Goal: Information Seeking & Learning: Compare options

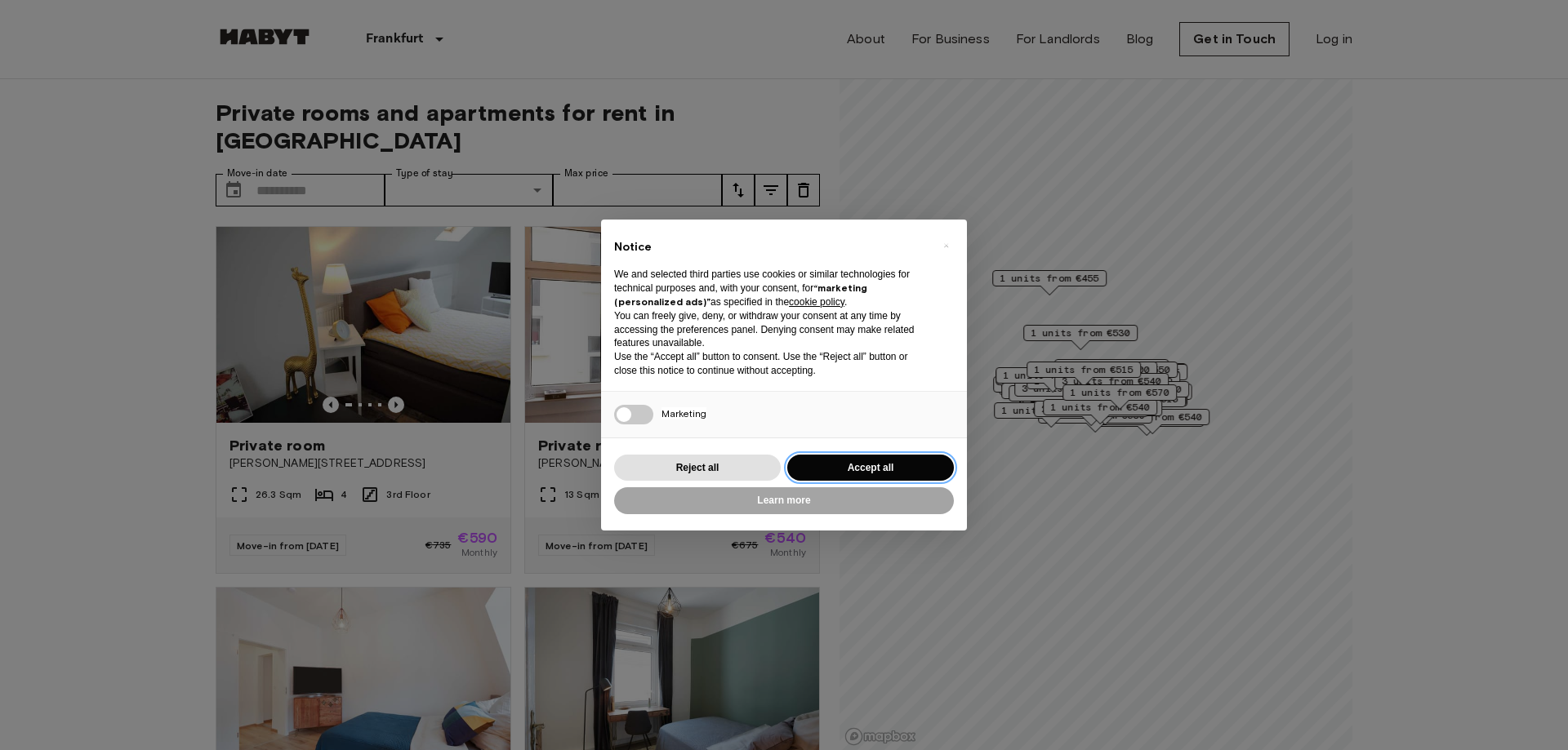
click at [853, 462] on button "Accept all" at bounding box center [870, 468] width 166 height 27
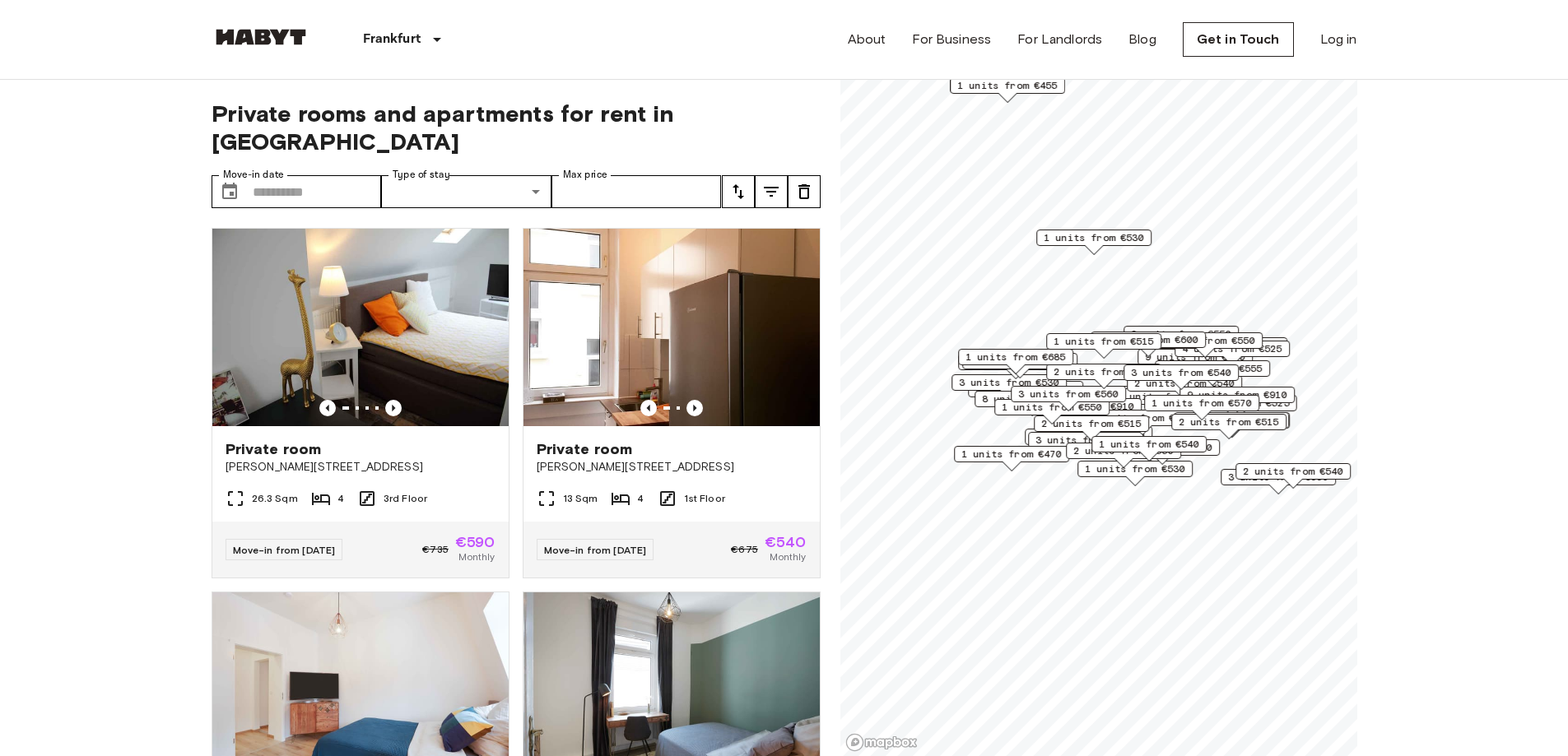
drag, startPoint x: 1041, startPoint y: 450, endPoint x: 1121, endPoint y: 402, distance: 93.3
click at [1121, 402] on div "3 units from €560" at bounding box center [1068, 398] width 115 height 26
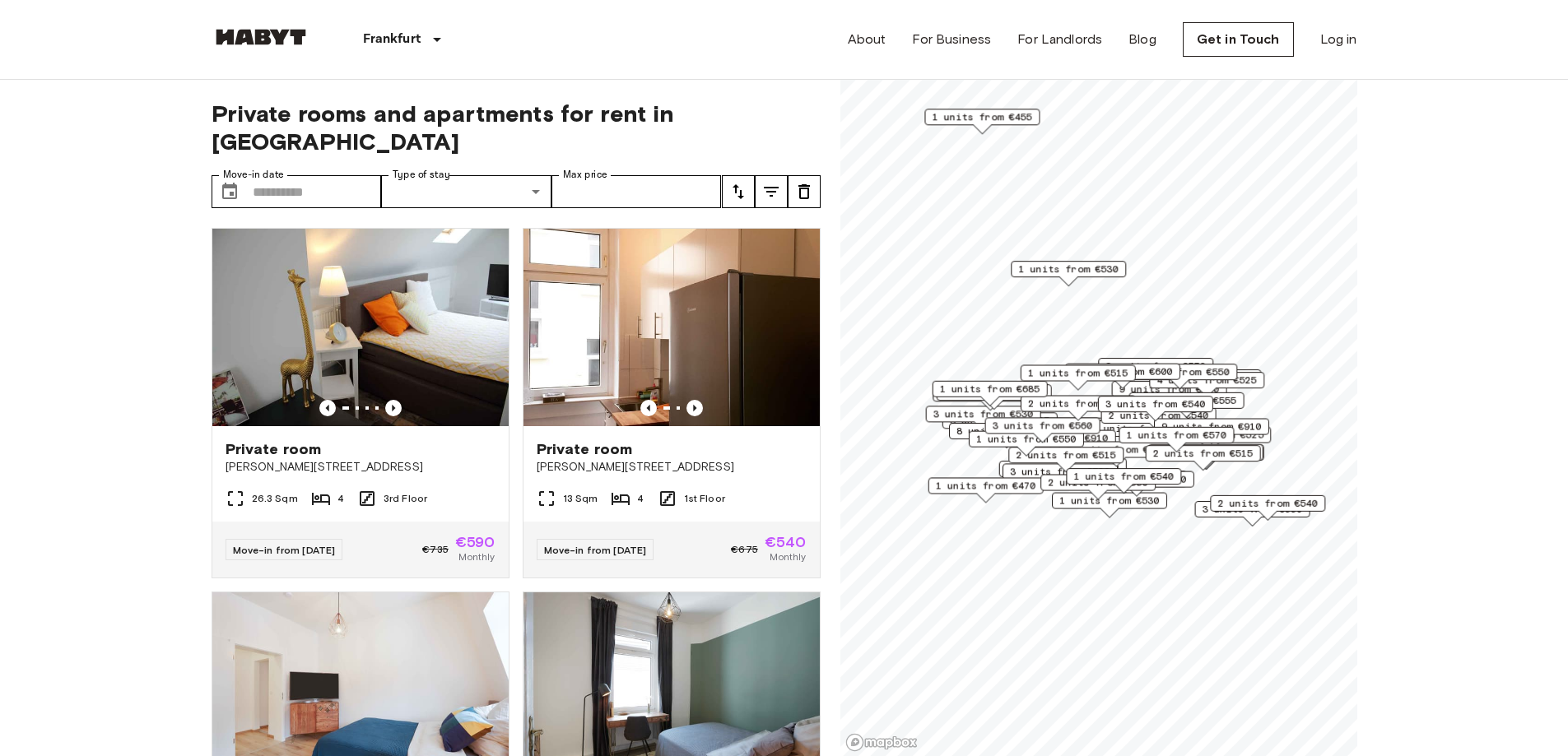
drag, startPoint x: 1264, startPoint y: 411, endPoint x: 1229, endPoint y: 455, distance: 56.2
click at [1229, 455] on div "2 units from €510" at bounding box center [1205, 452] width 115 height 16
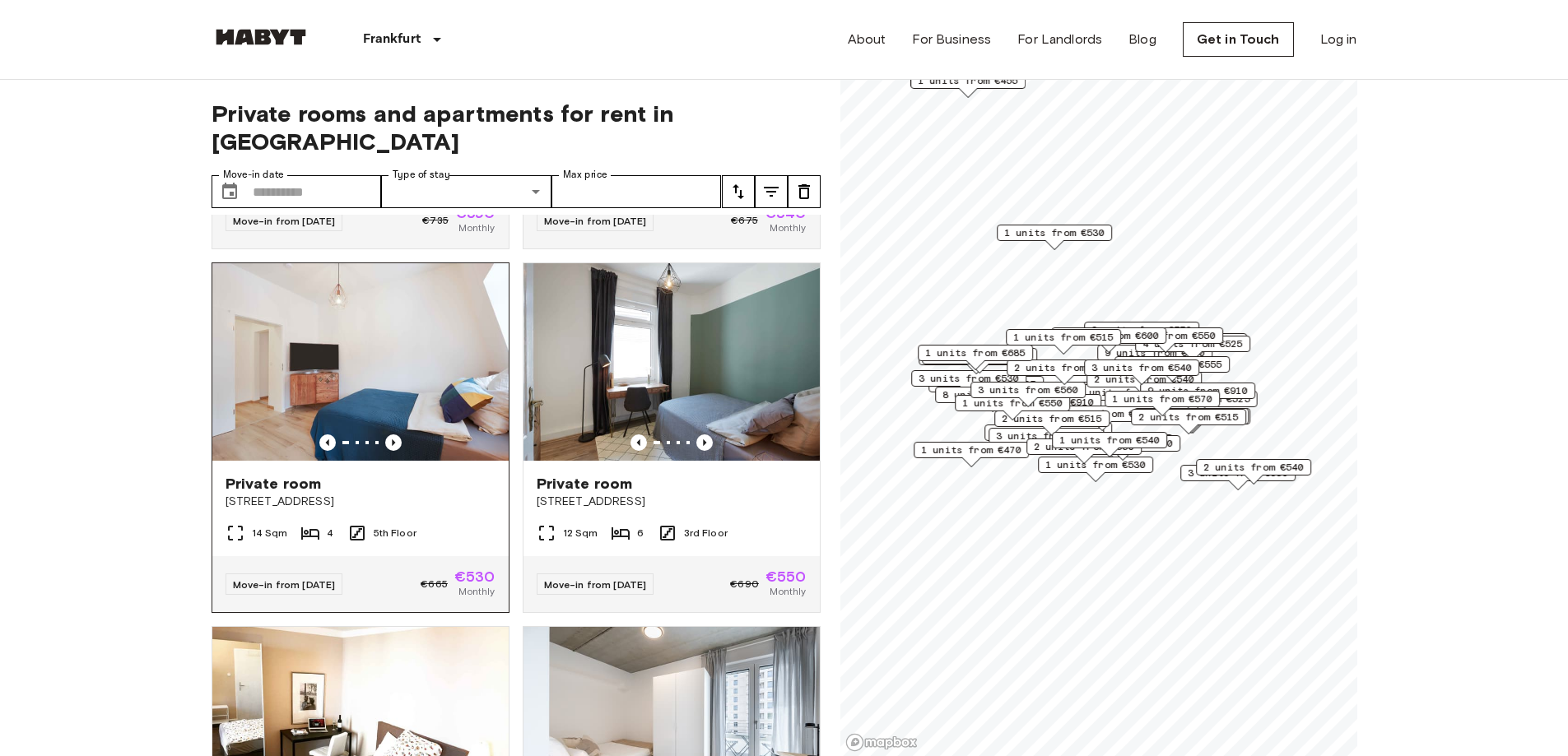
scroll to position [658, 0]
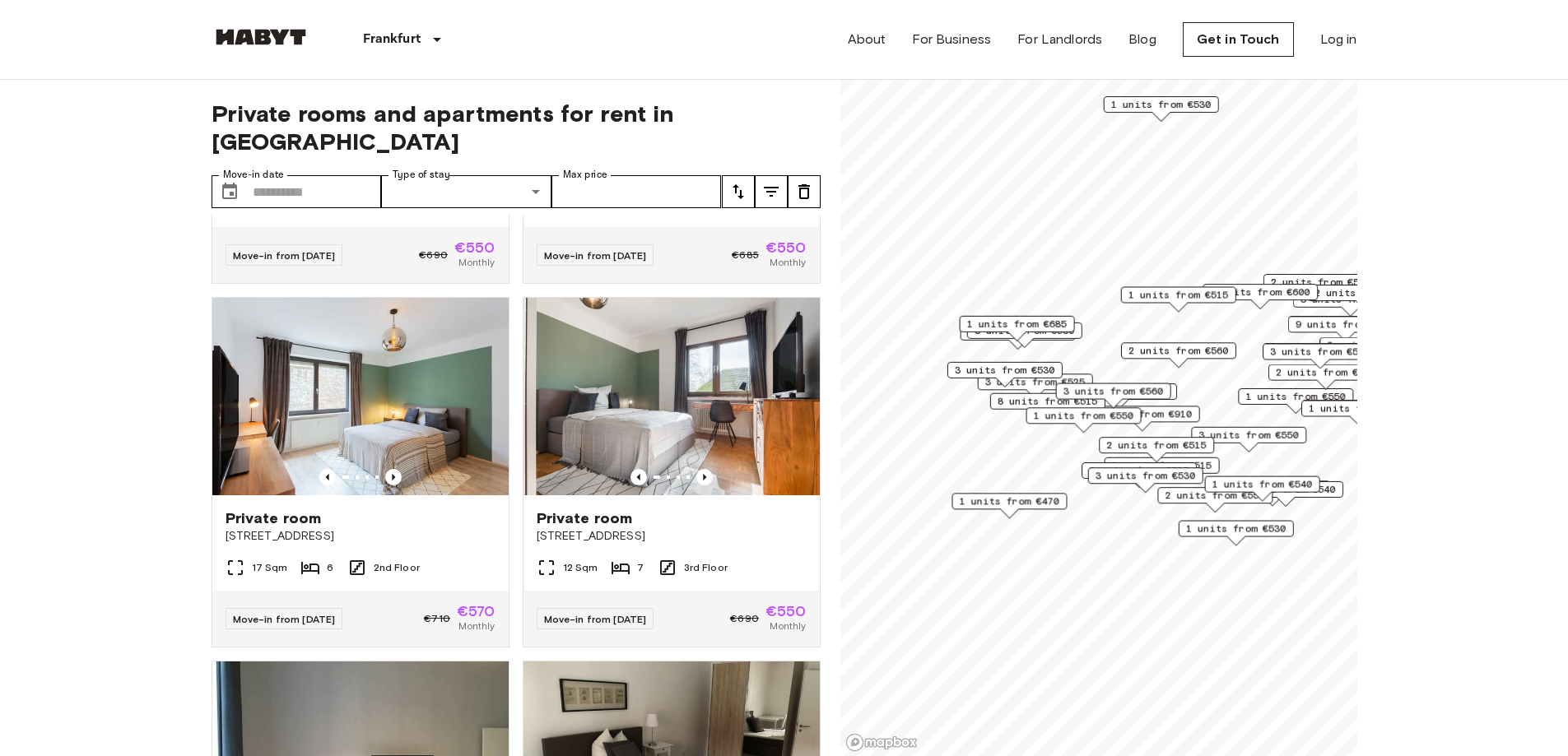
scroll to position [286, 0]
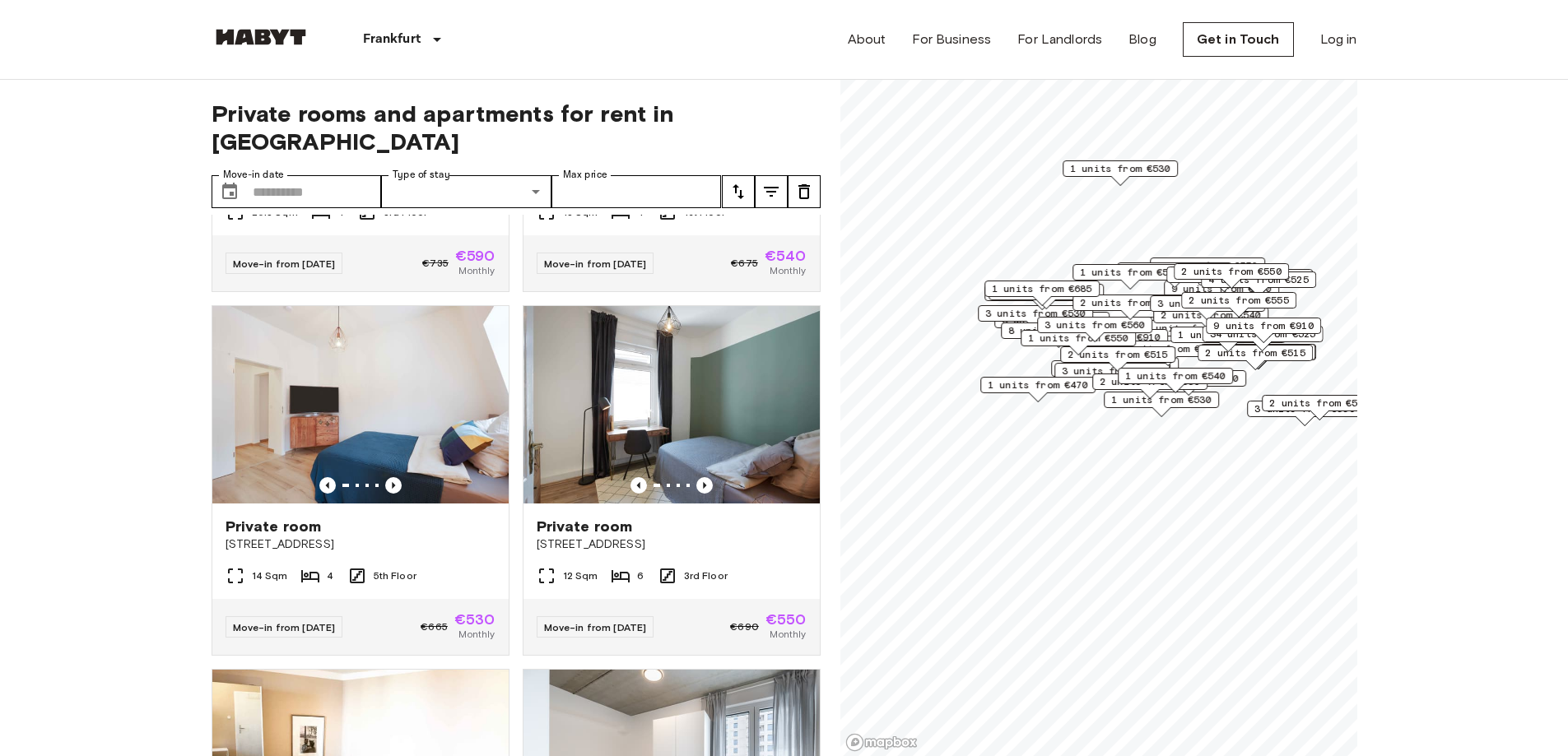
scroll to position [658, 0]
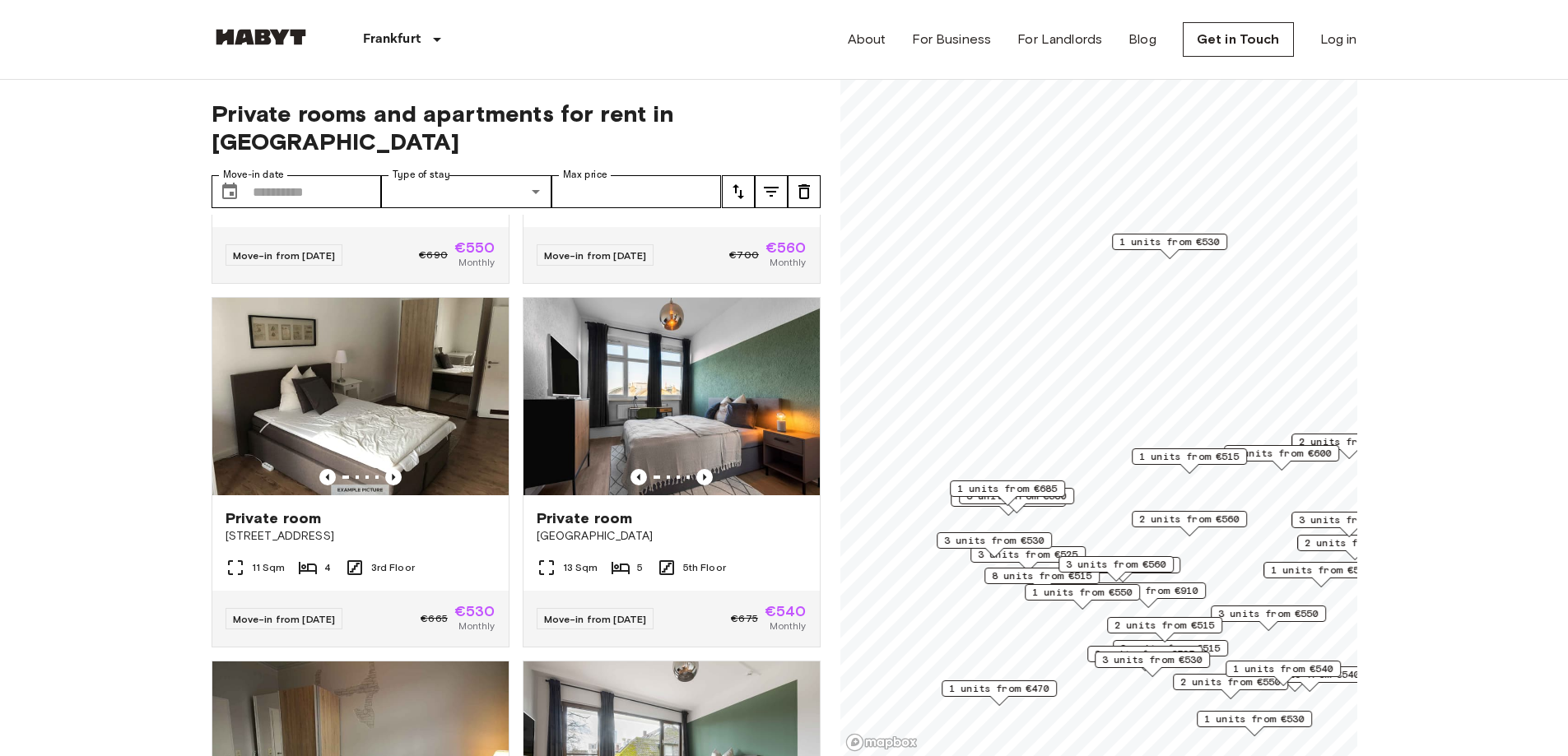
scroll to position [286, 0]
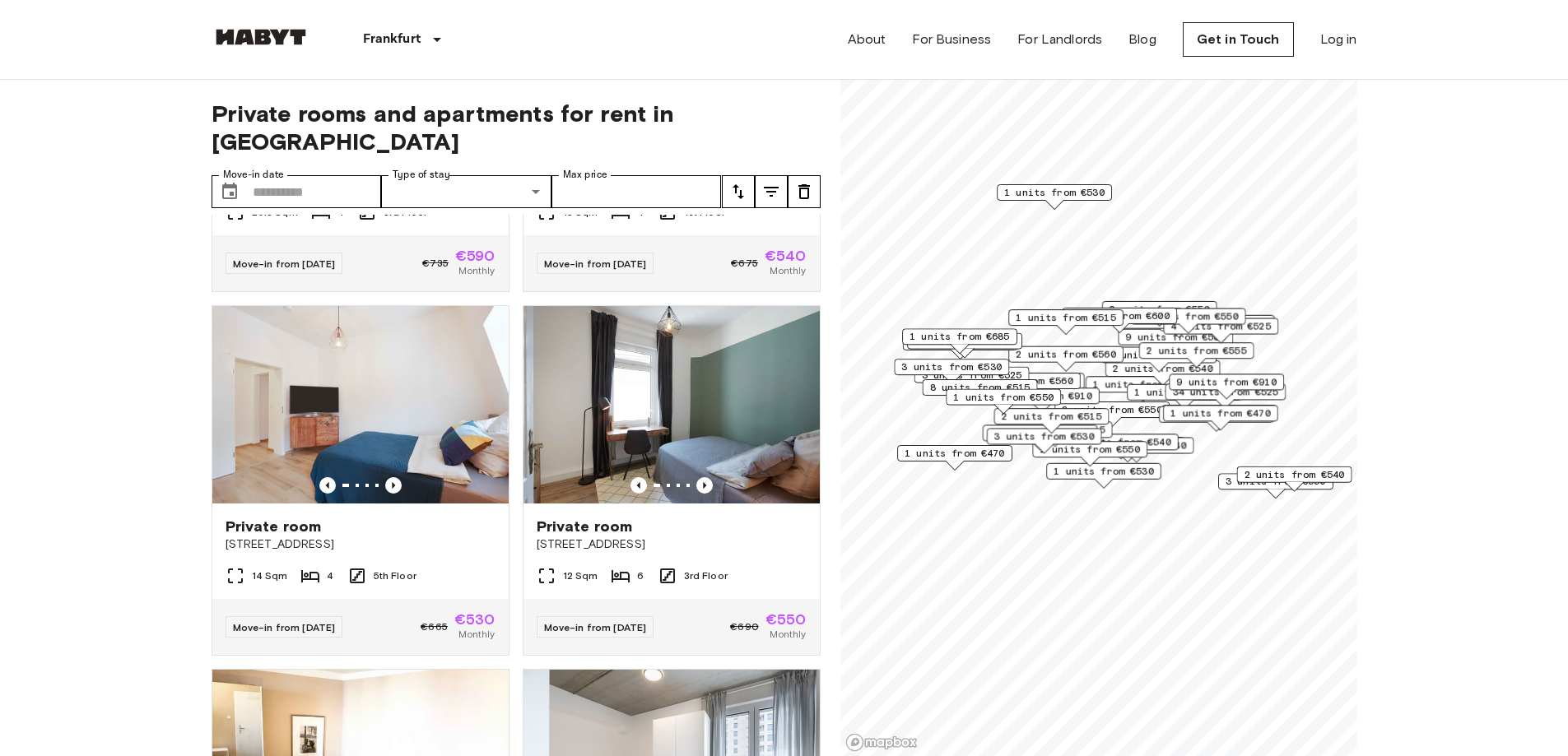
scroll to position [658, 0]
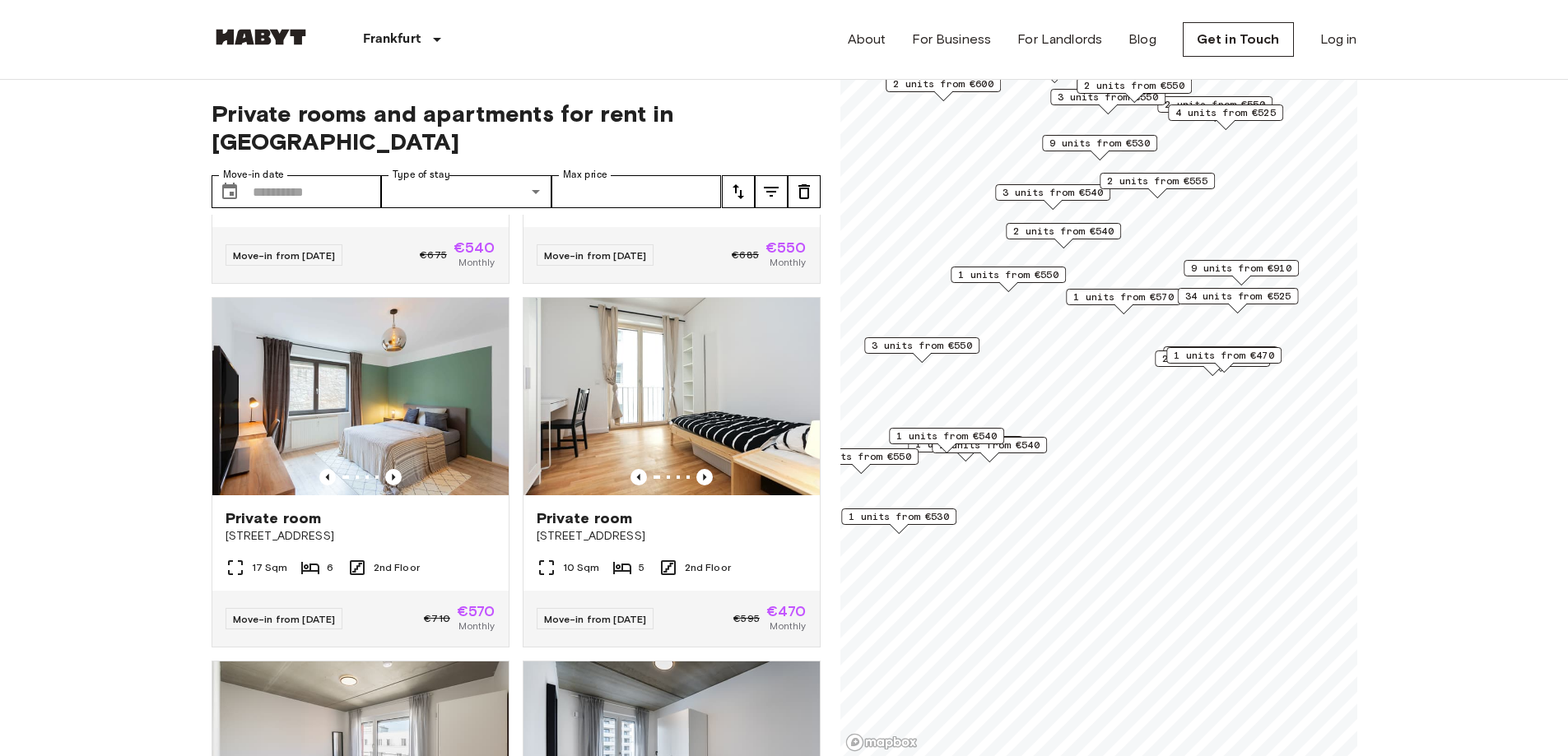
scroll to position [286, 0]
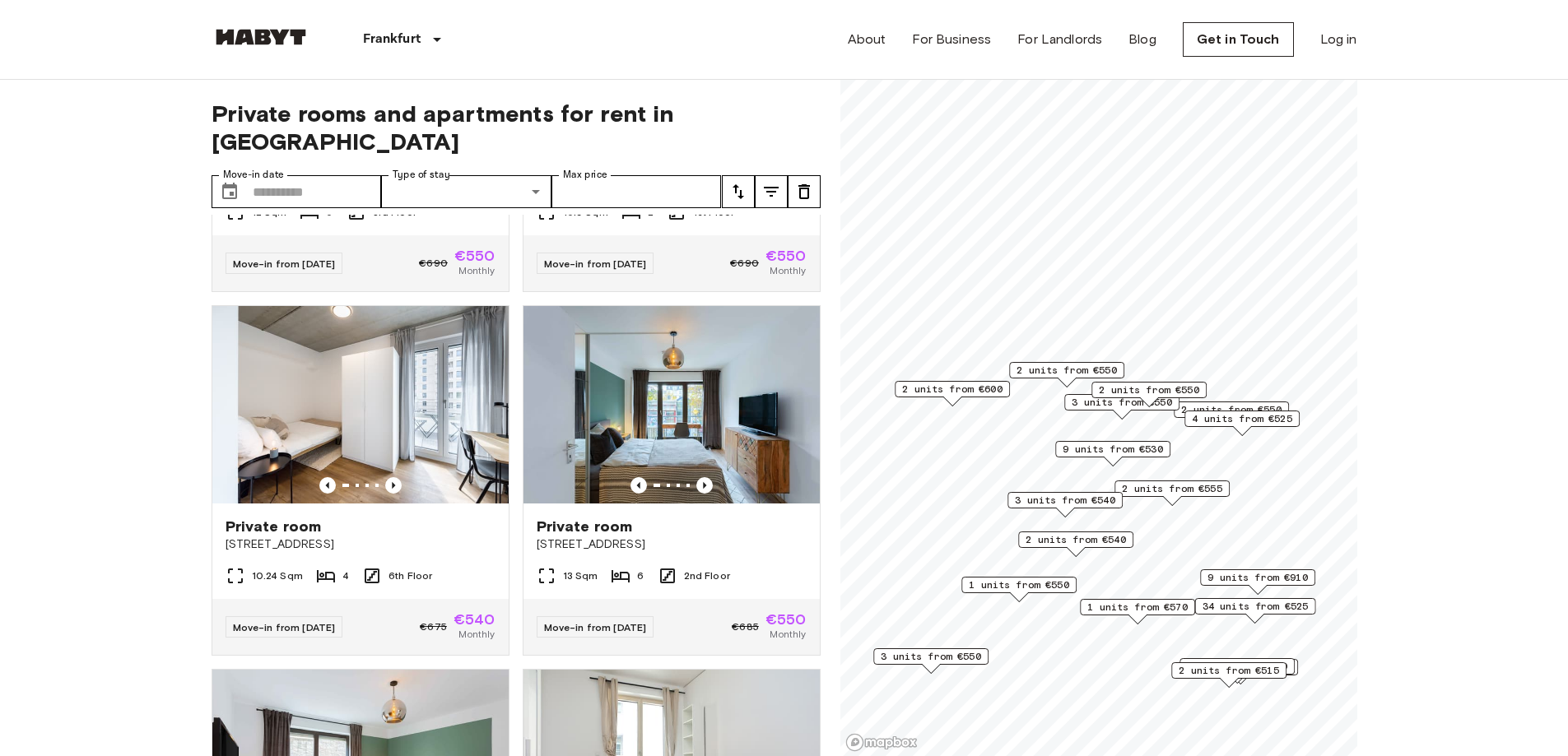
scroll to position [2890, 0]
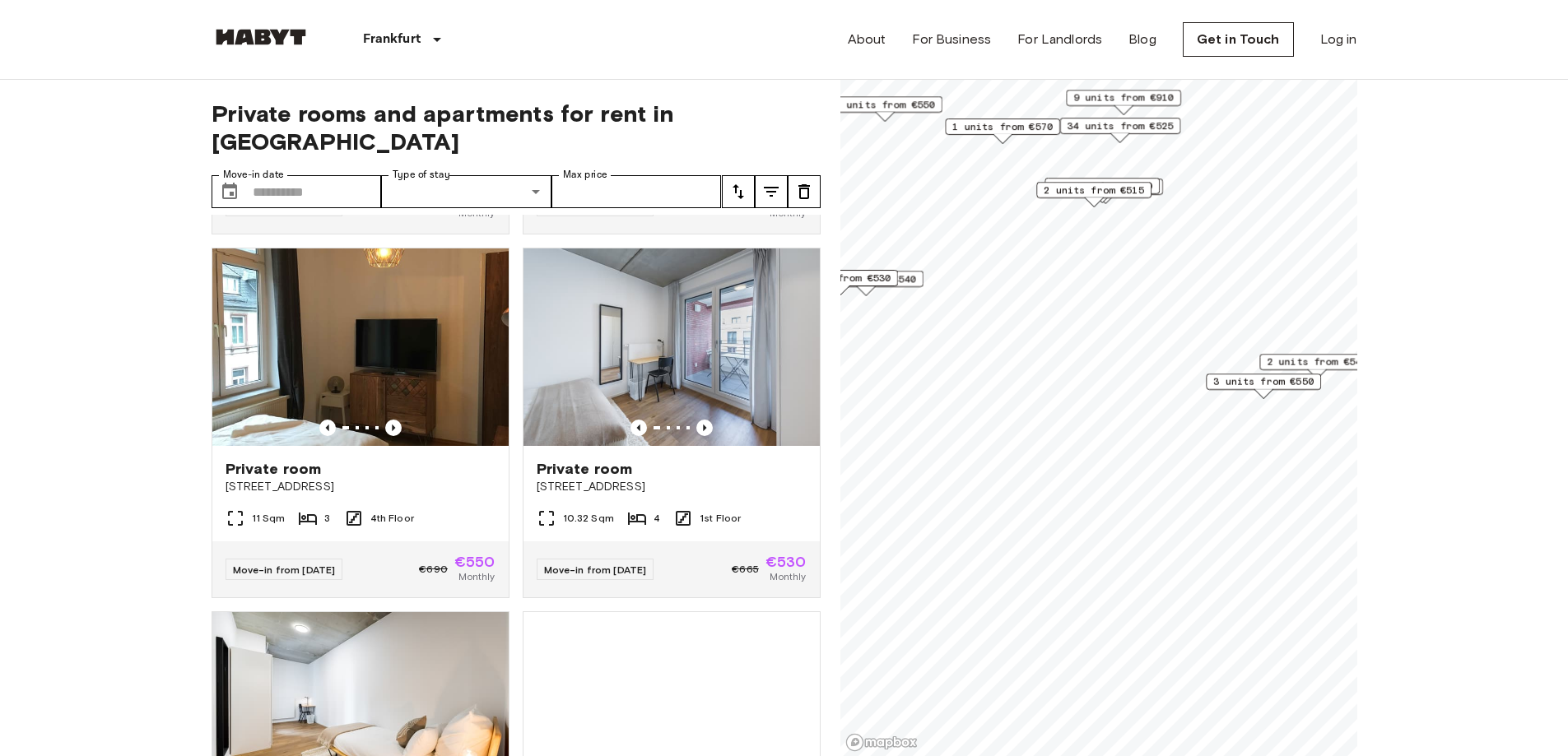
scroll to position [2146, 0]
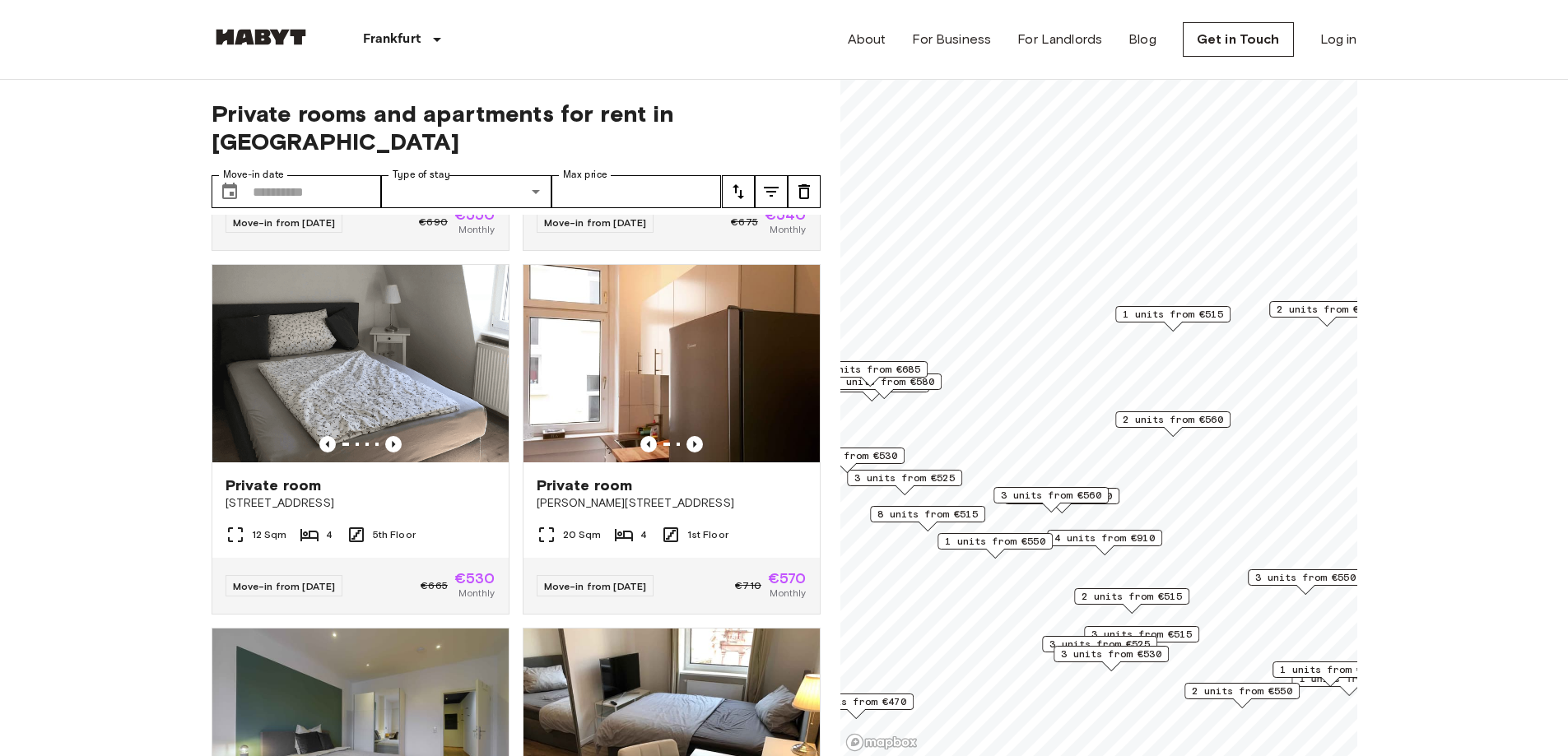
scroll to position [1774, 0]
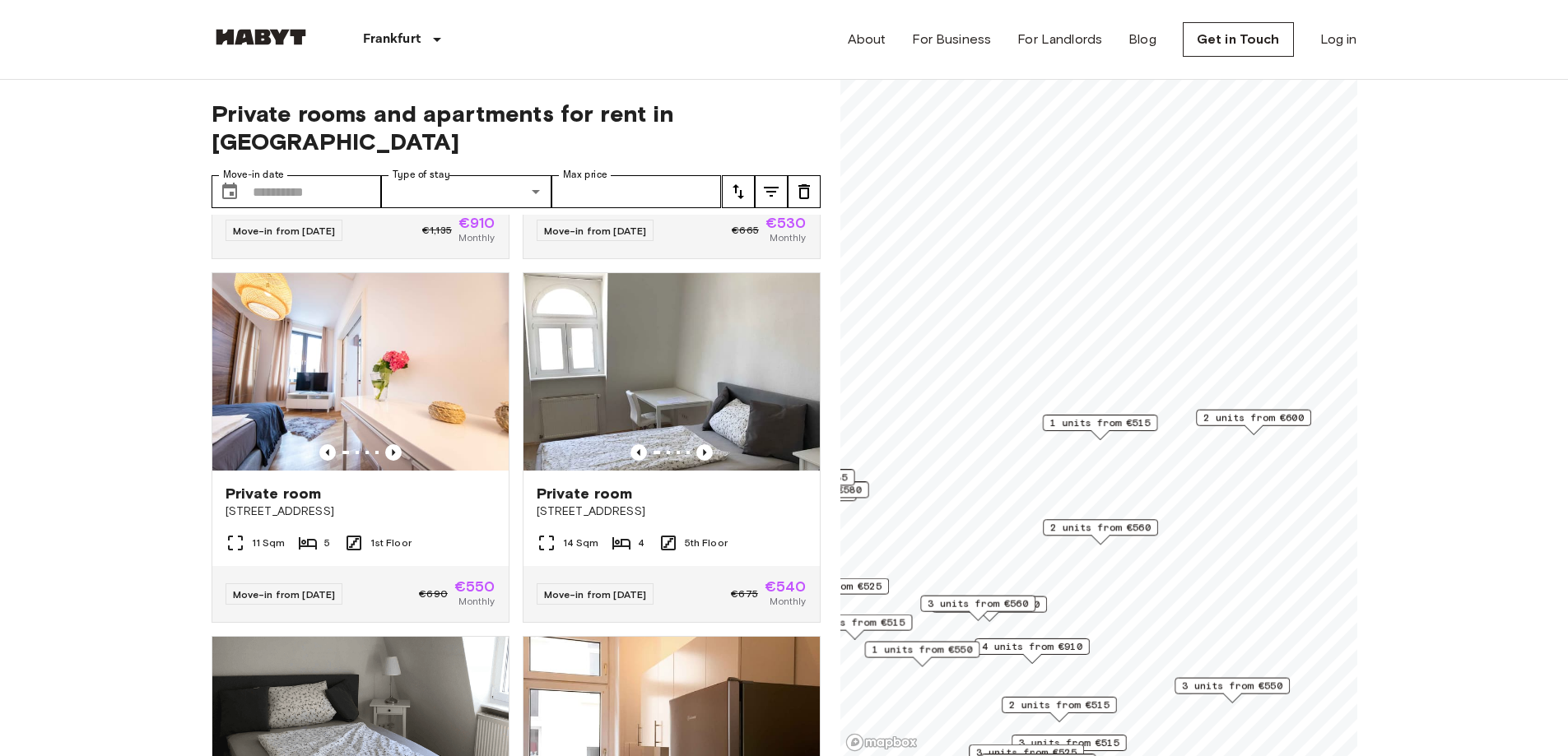
scroll to position [1031, 0]
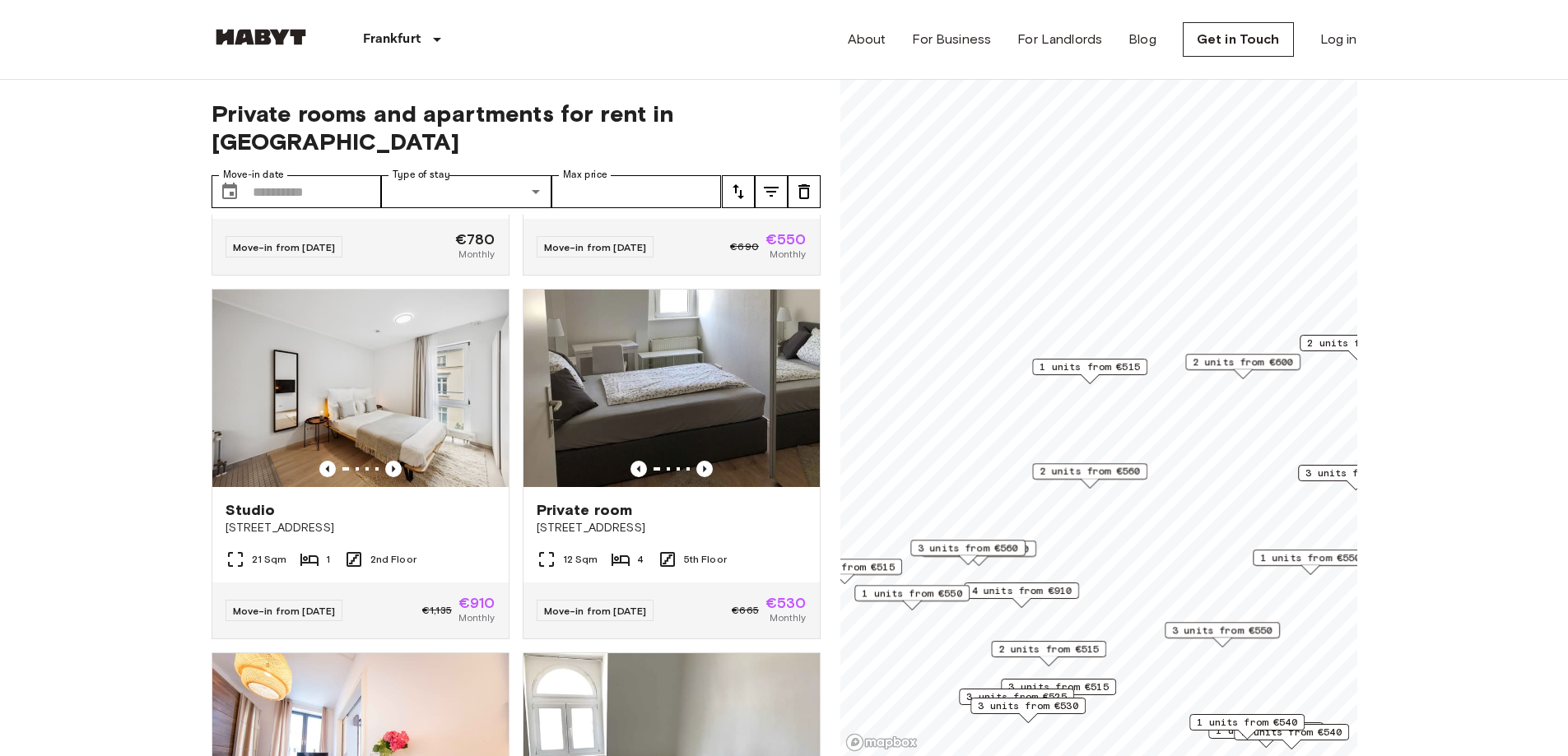
scroll to position [1402, 0]
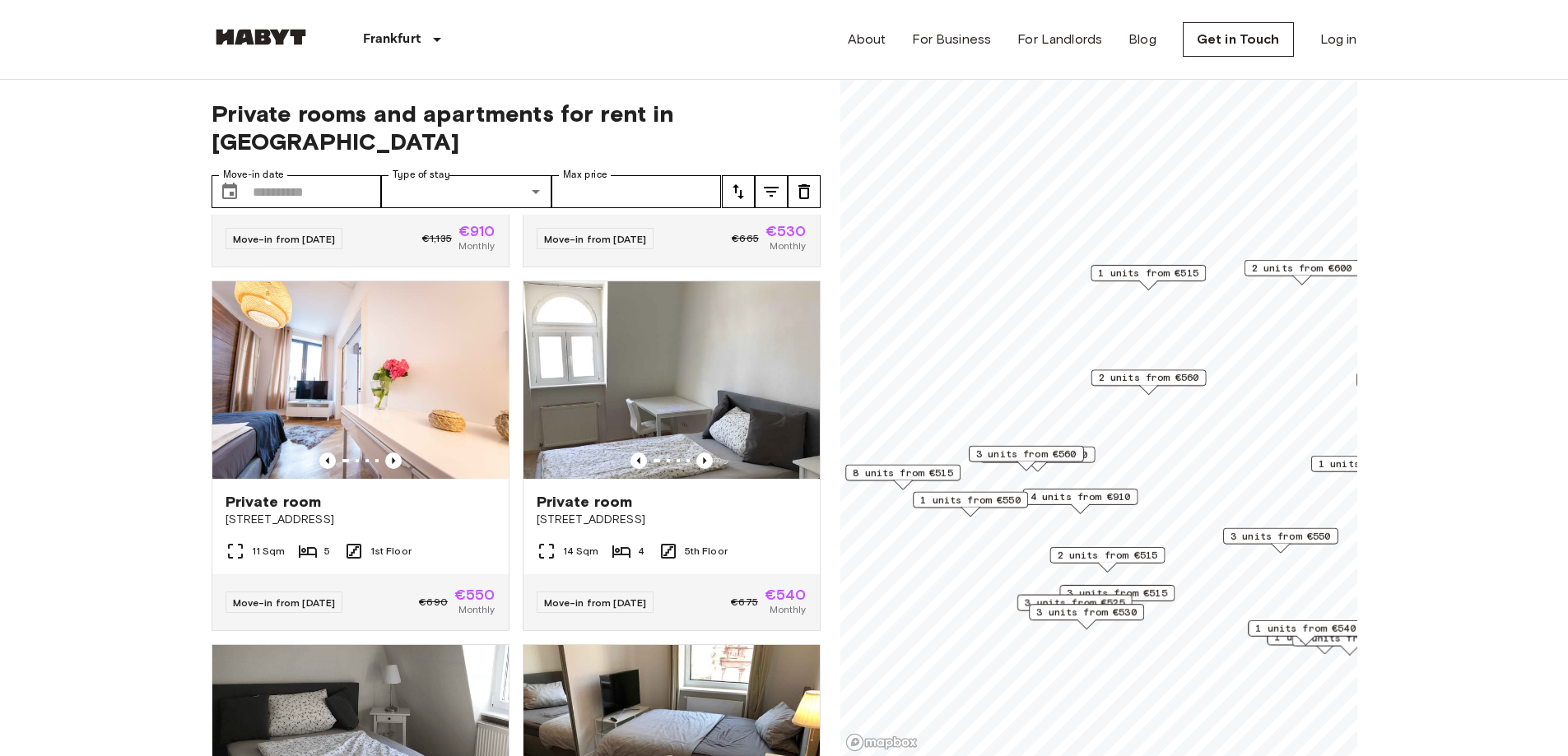
drag, startPoint x: 1148, startPoint y: 409, endPoint x: 1165, endPoint y: 385, distance: 29.4
click at [1165, 385] on span "2 units from €560" at bounding box center [1148, 377] width 101 height 14
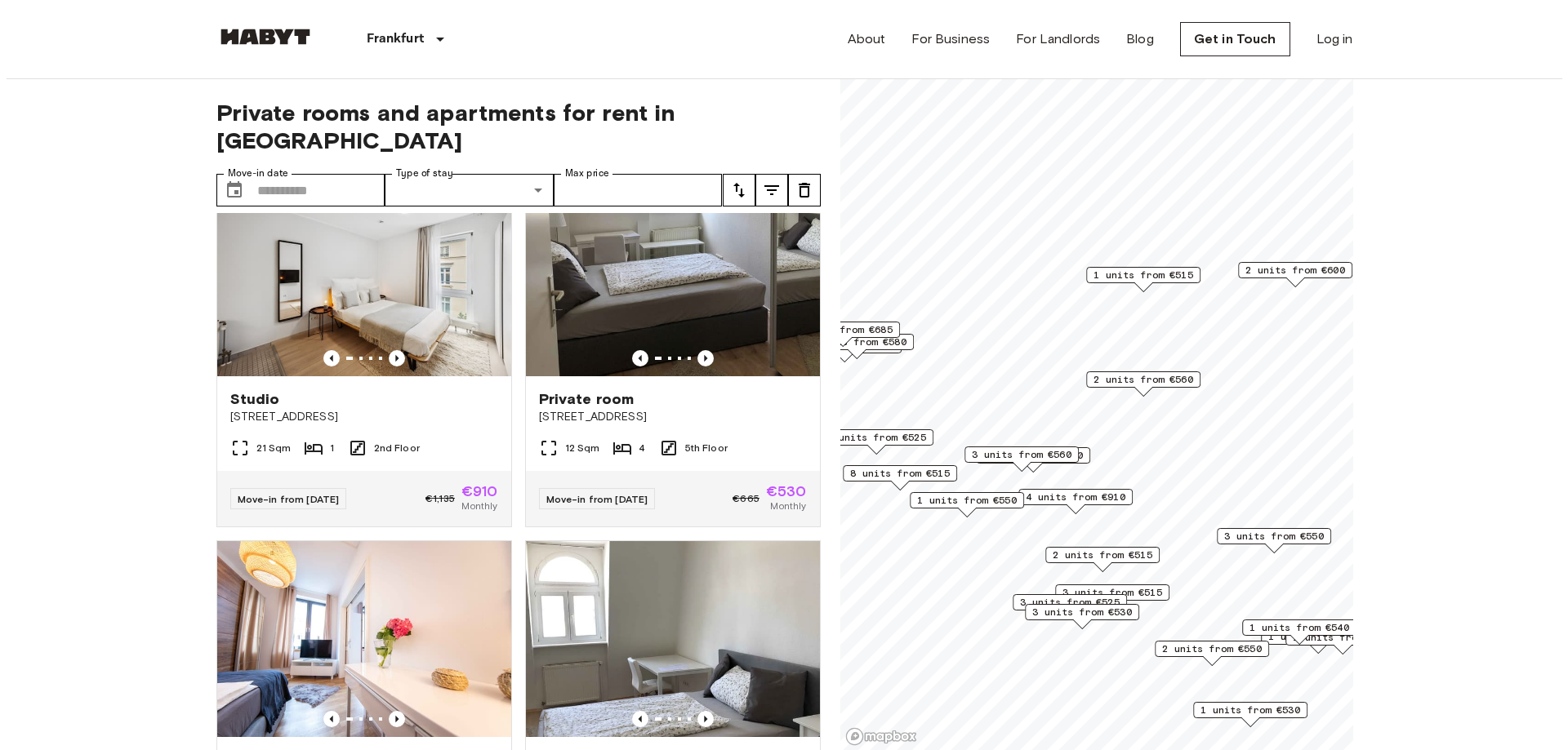
scroll to position [1064, 0]
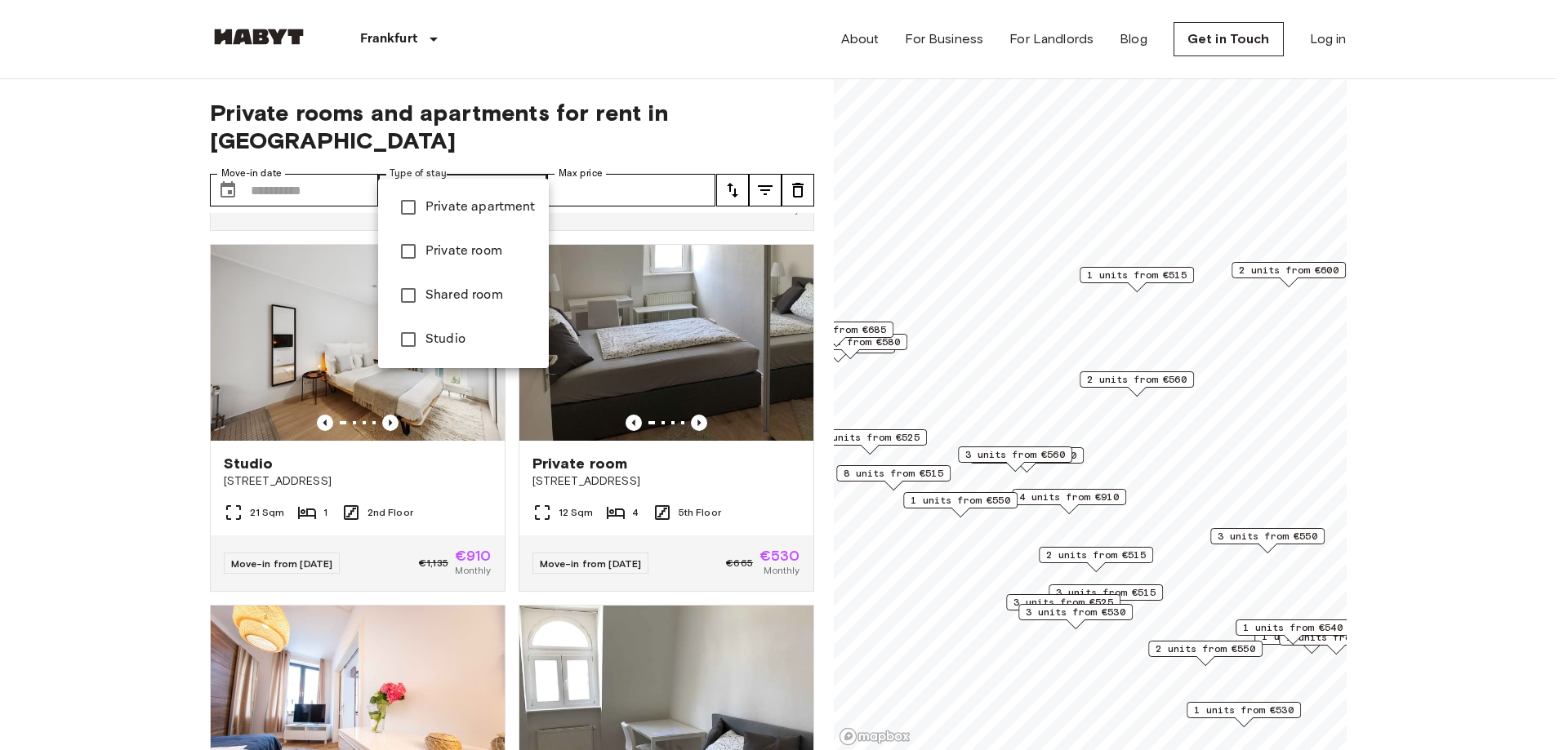
click at [458, 328] on li "Studio" at bounding box center [463, 339] width 171 height 44
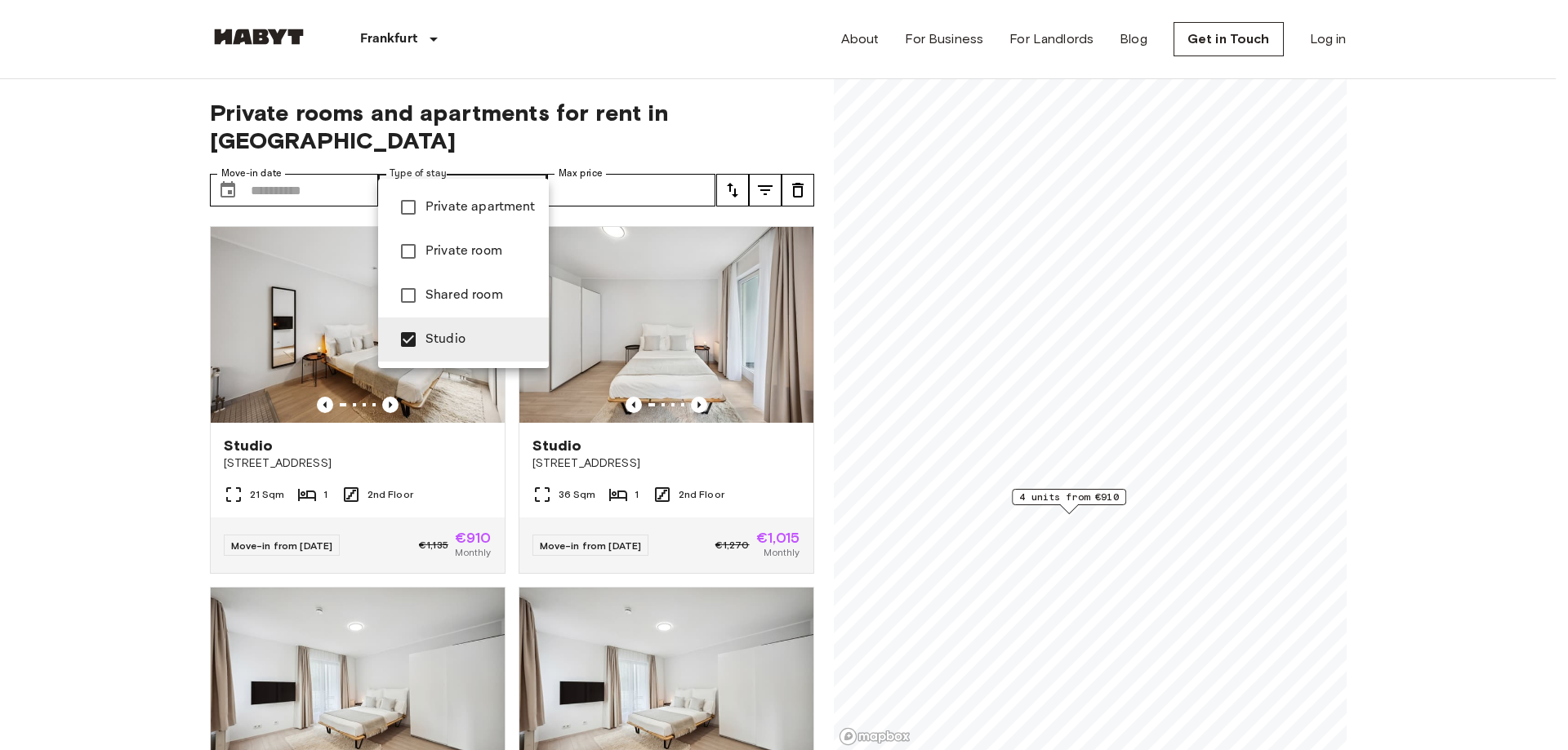
click at [149, 307] on div at bounding box center [784, 375] width 1568 height 750
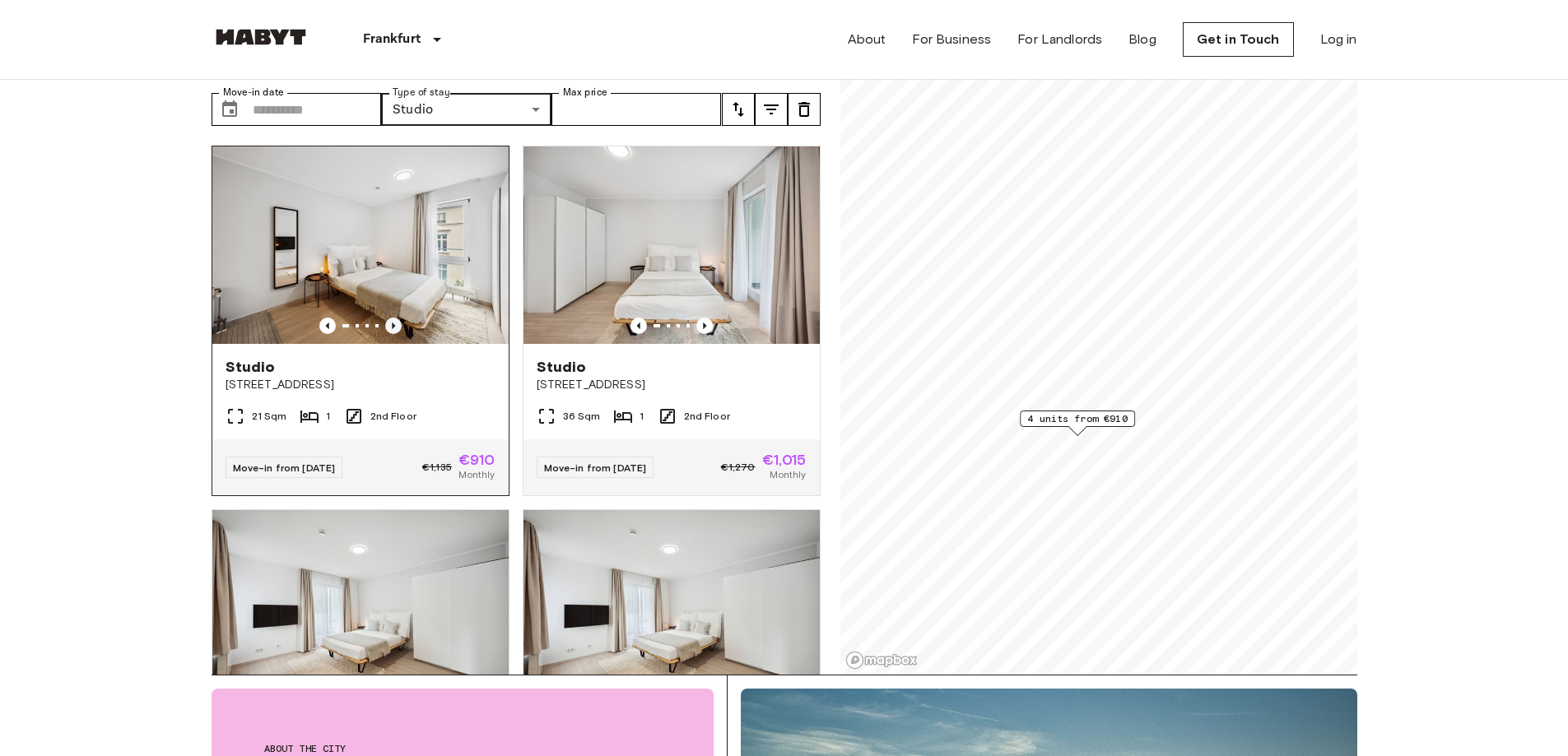
click at [392, 318] on icon "Previous image" at bounding box center [392, 325] width 16 height 16
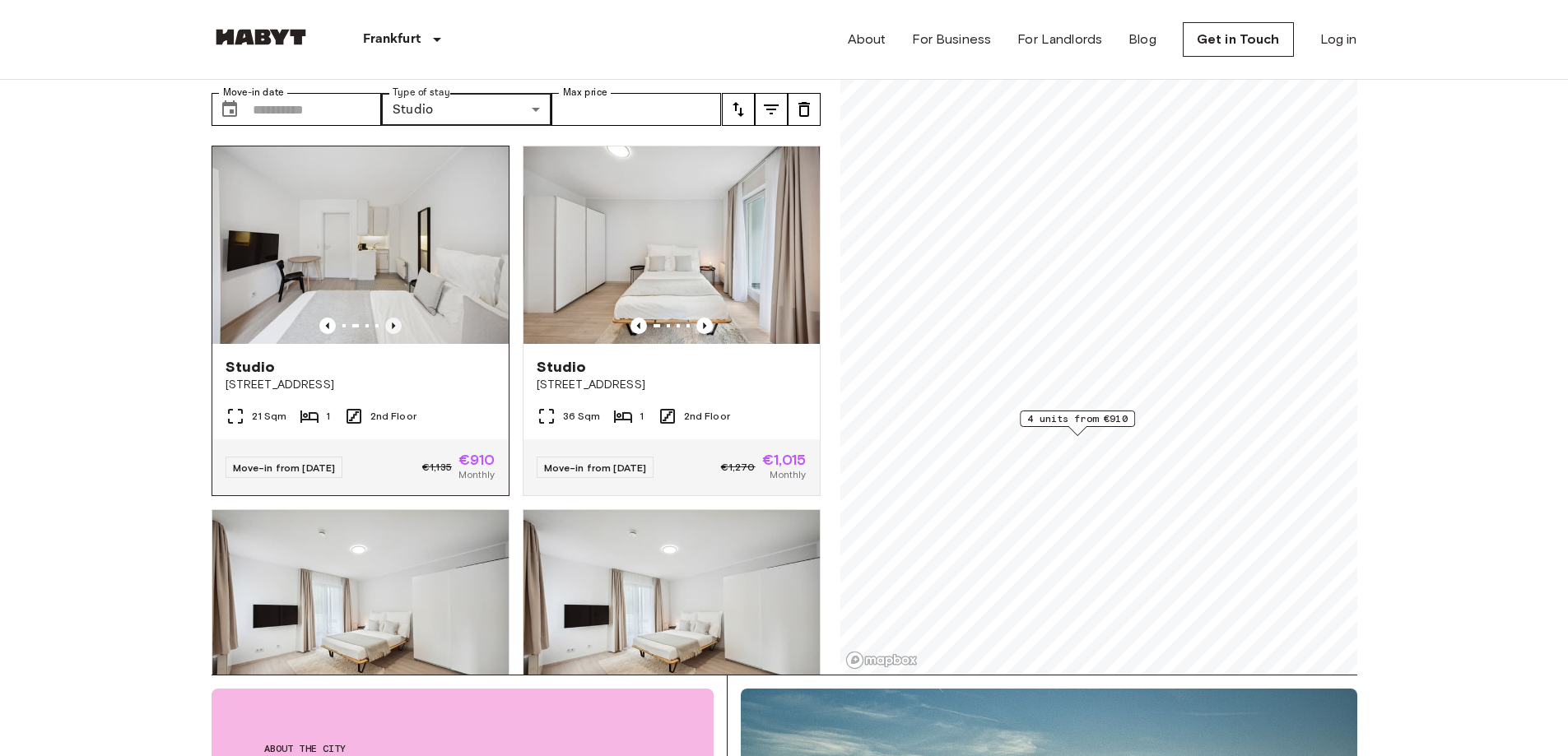
click at [392, 318] on icon "Previous image" at bounding box center [392, 325] width 16 height 16
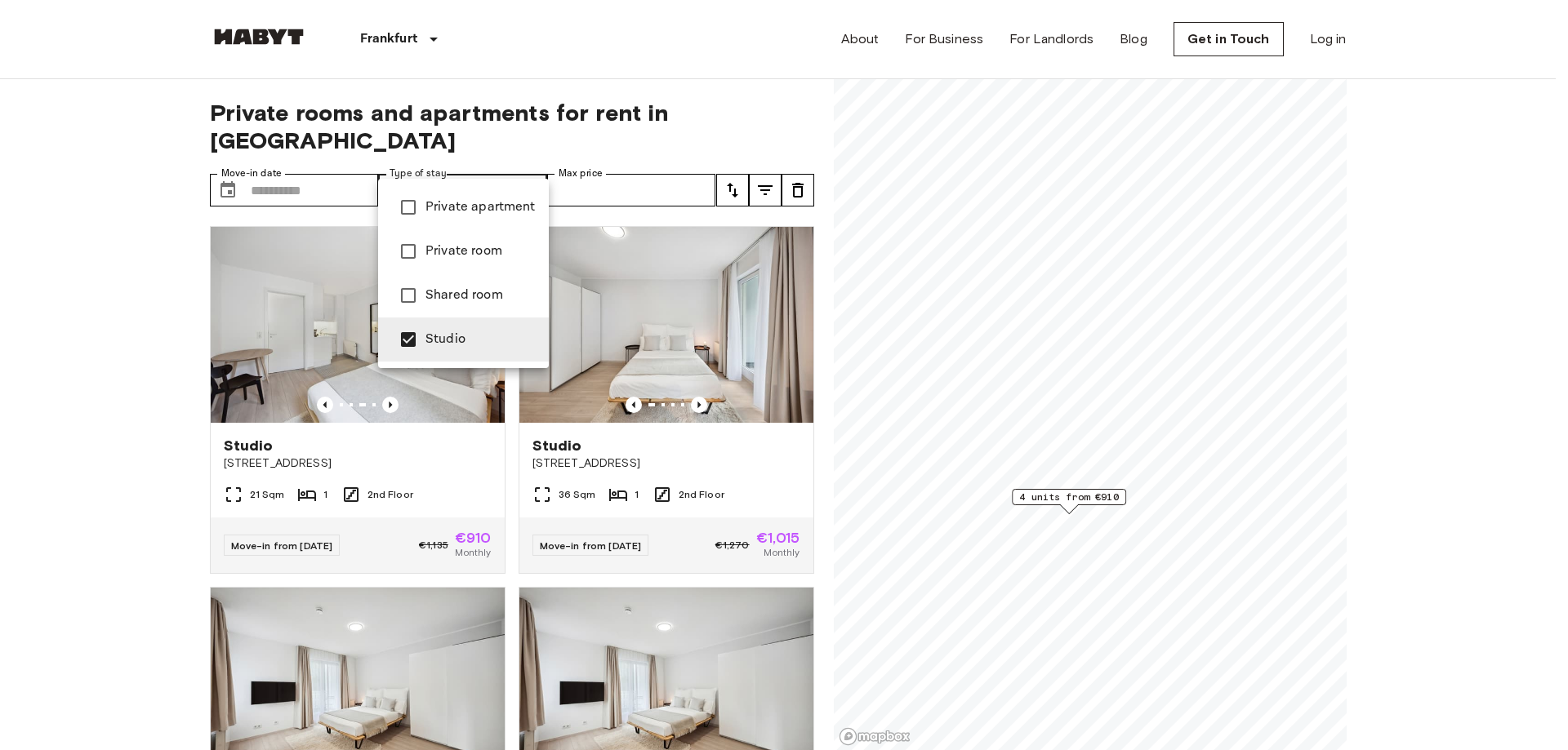
click at [437, 245] on span "Private room" at bounding box center [481, 252] width 110 height 20
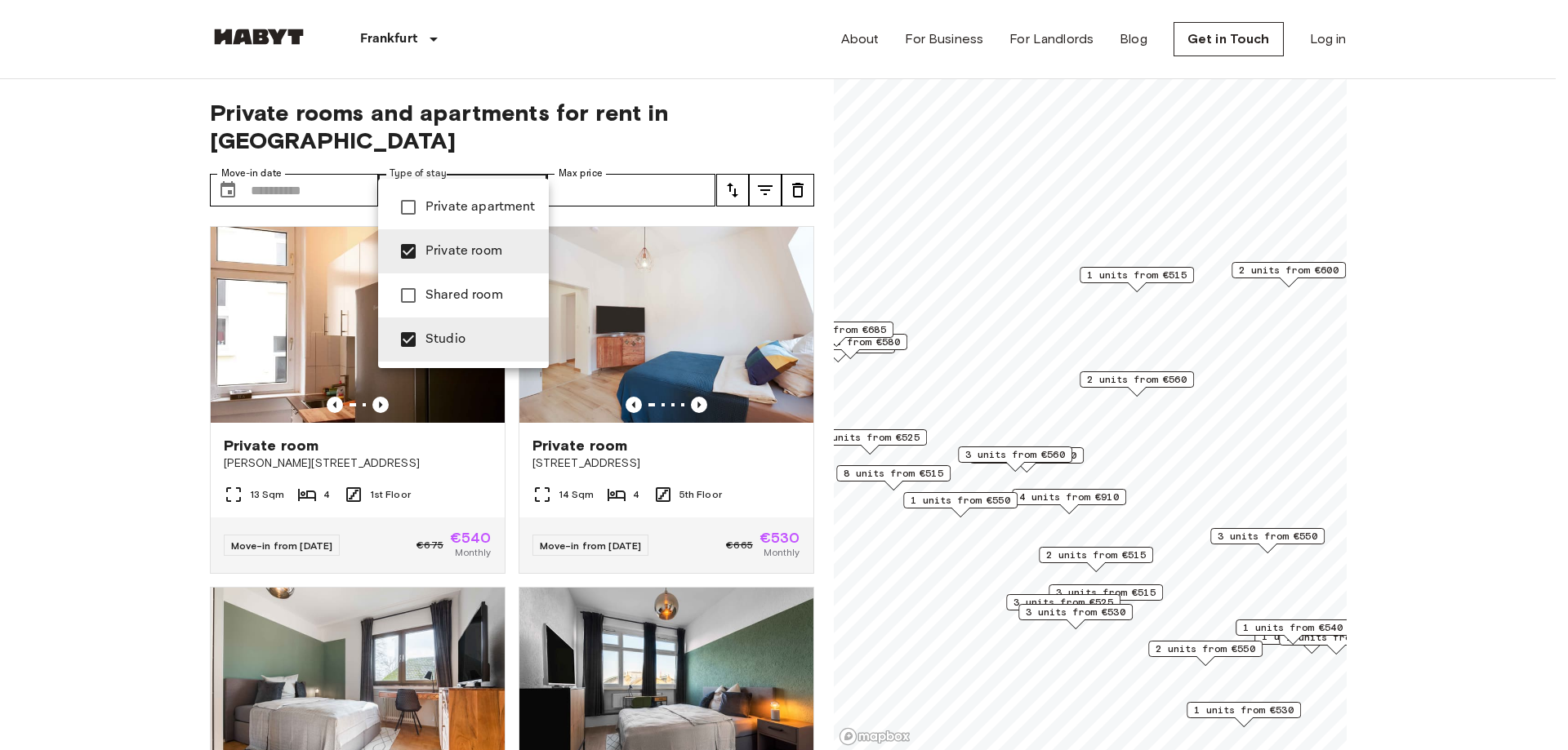
click at [417, 319] on li "Studio" at bounding box center [463, 339] width 171 height 44
click at [69, 265] on div at bounding box center [784, 375] width 1568 height 750
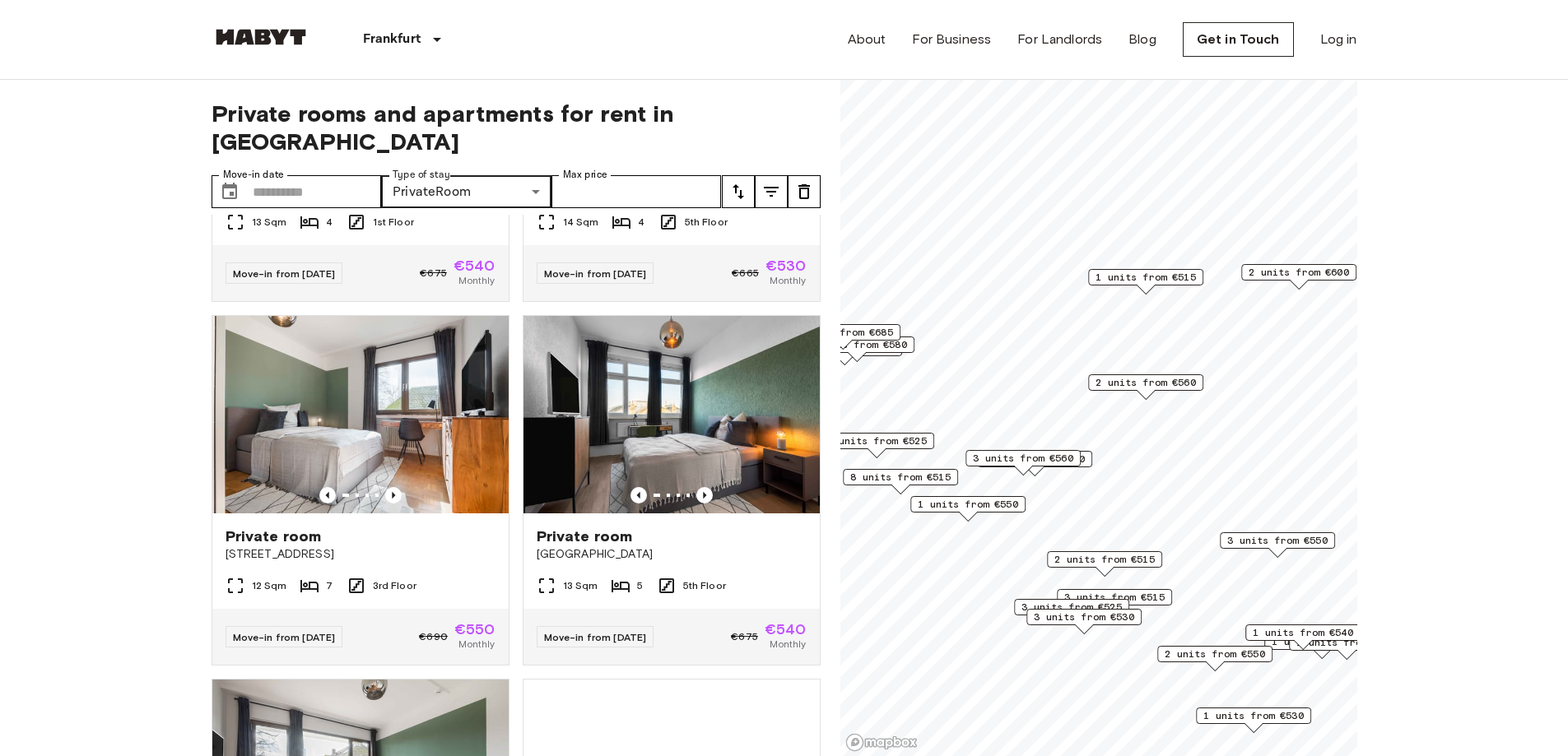
scroll to position [247, 0]
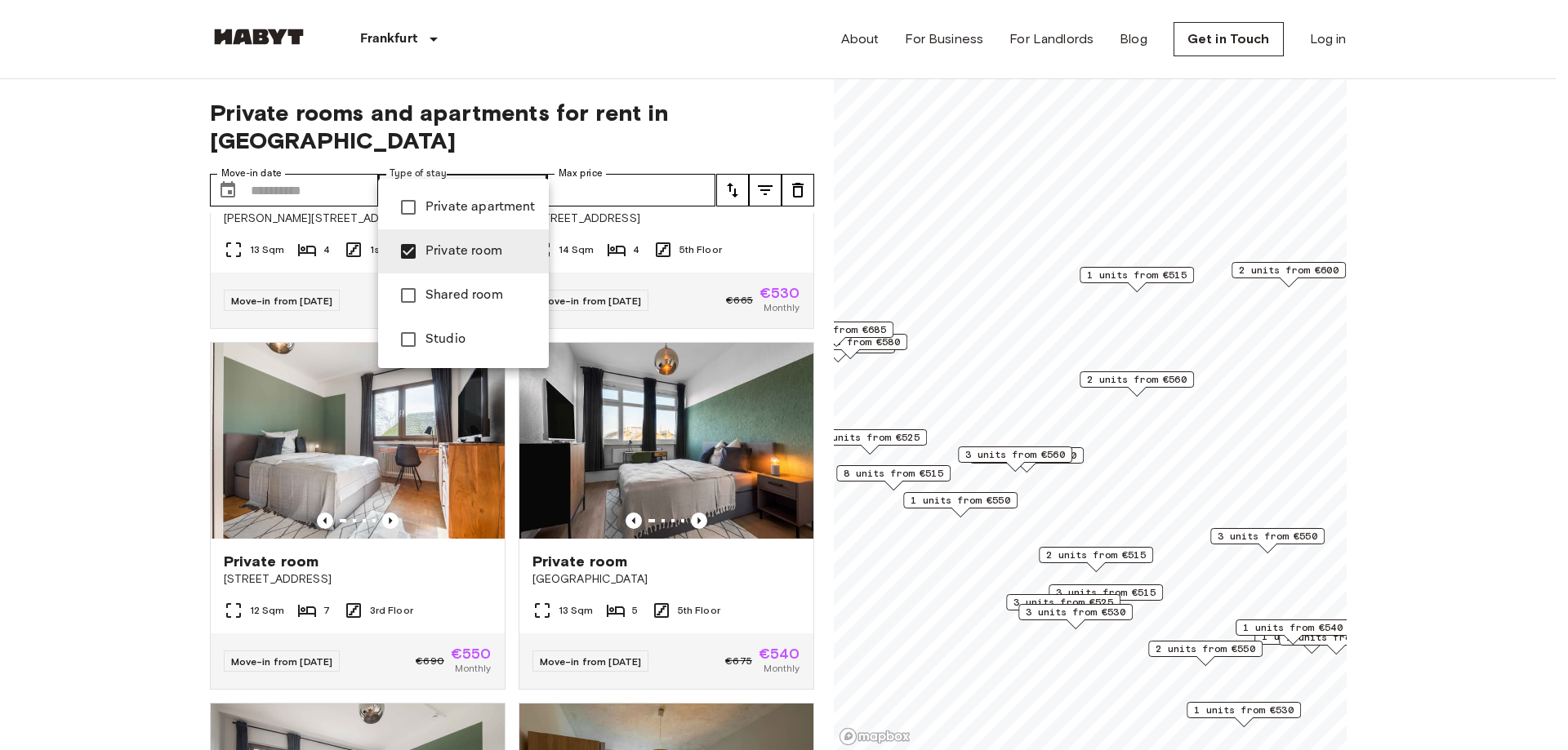
click at [443, 285] on li "Shared room" at bounding box center [463, 295] width 171 height 44
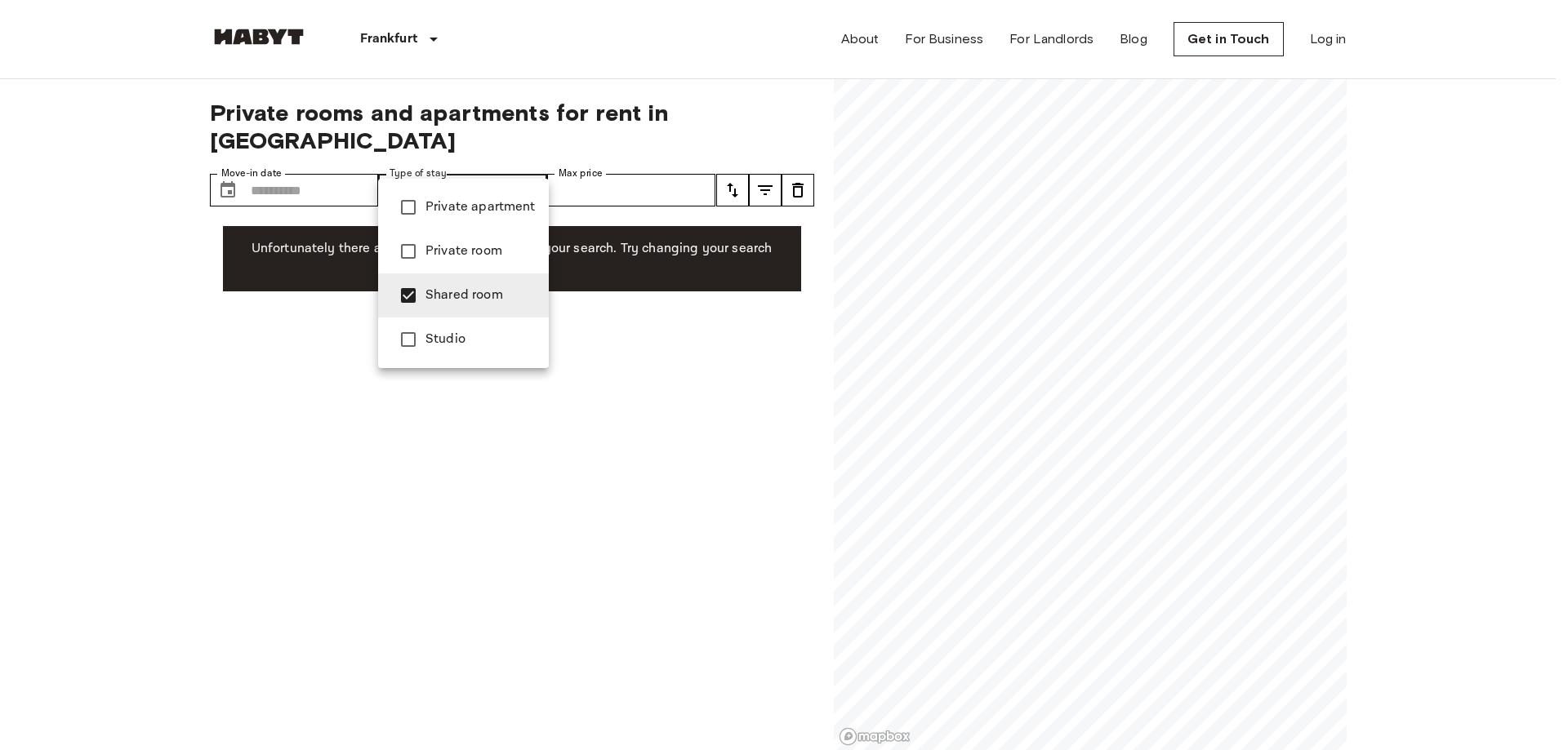
click at [461, 202] on span "Private apartment" at bounding box center [481, 207] width 110 height 20
click at [429, 289] on span "Shared room" at bounding box center [481, 295] width 110 height 20
click at [474, 166] on div at bounding box center [784, 375] width 1568 height 750
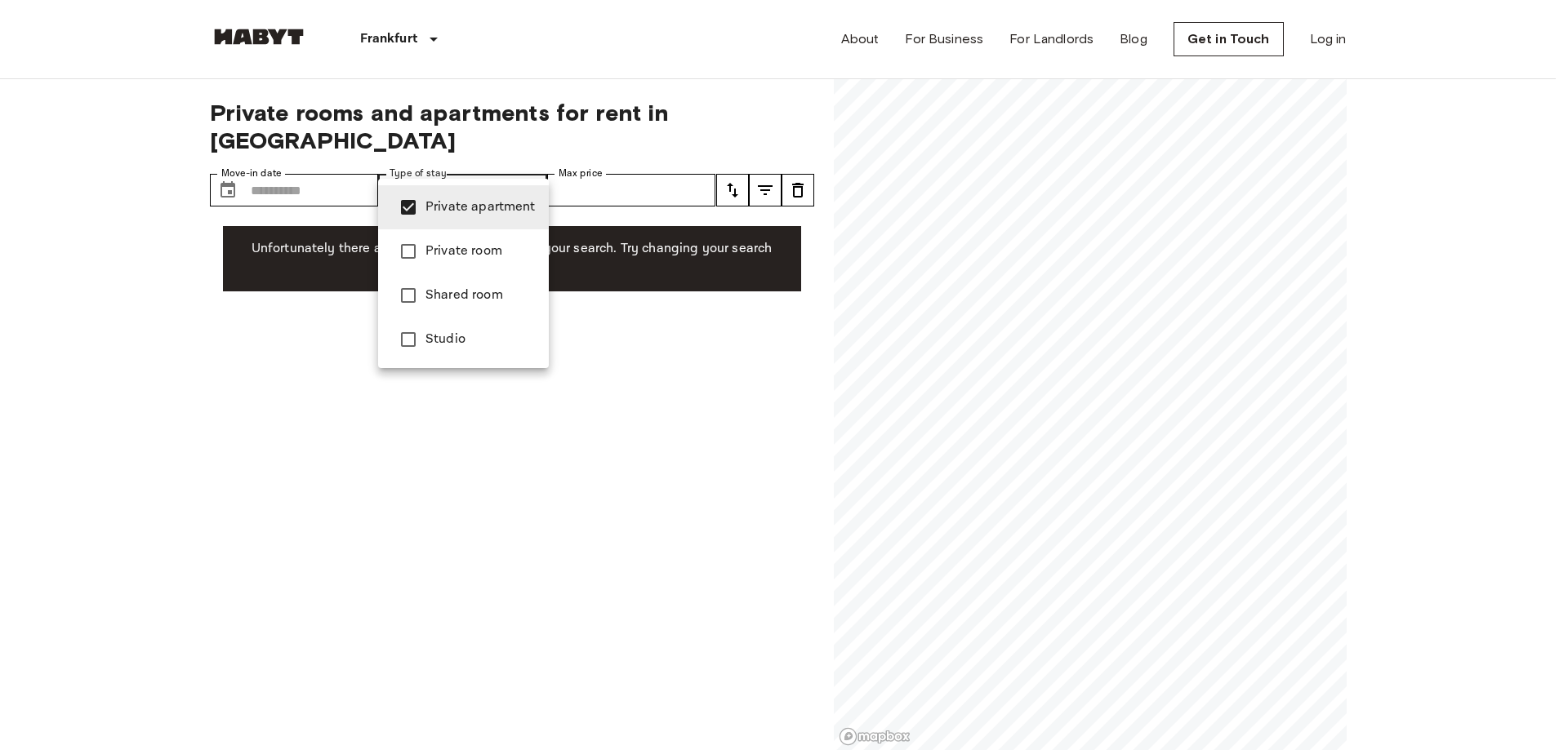
click at [440, 339] on span "Studio" at bounding box center [481, 339] width 110 height 20
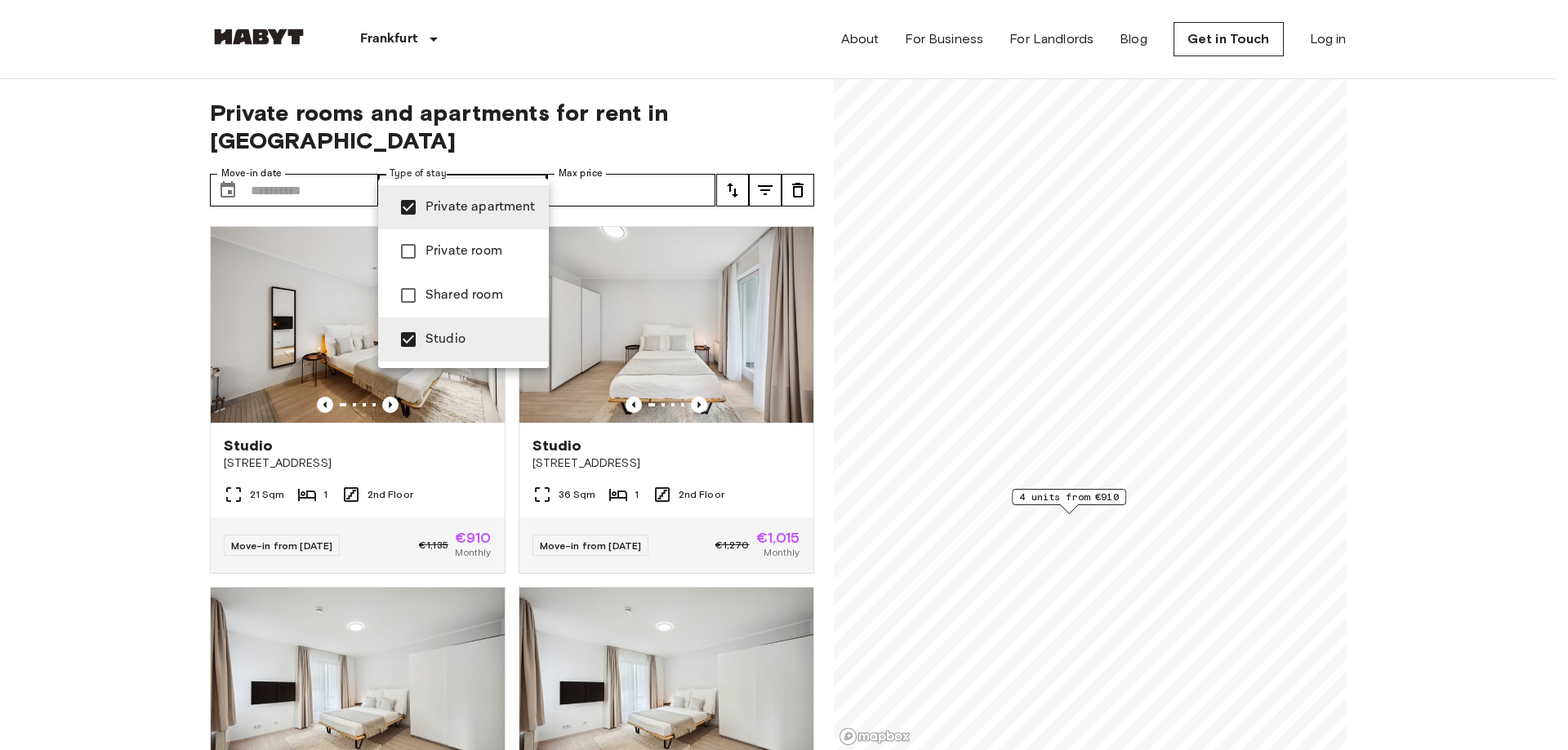
click at [437, 199] on span "Private apartment" at bounding box center [481, 207] width 110 height 20
type input "******"
click at [503, 157] on div at bounding box center [784, 375] width 1568 height 750
